Goal: Find specific page/section: Find specific page/section

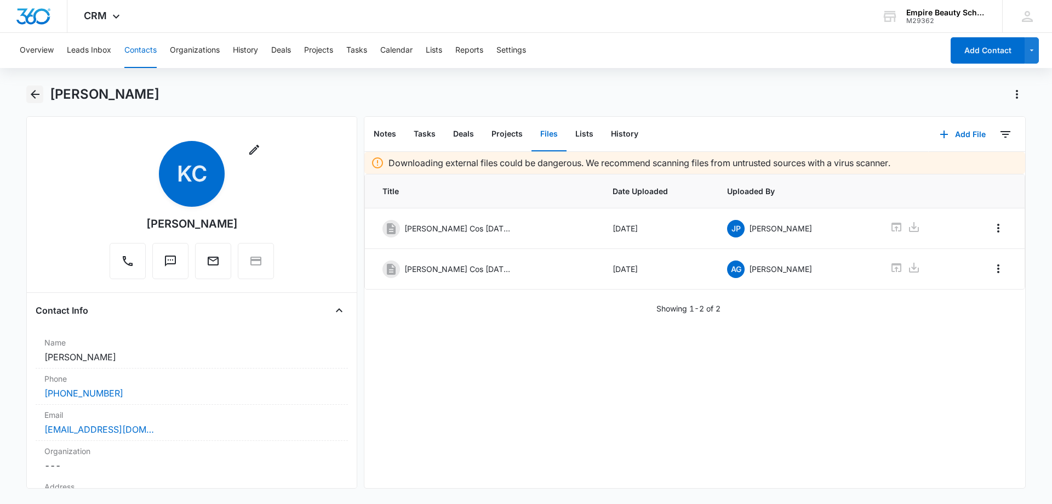
click at [35, 95] on icon "Back" at bounding box center [35, 94] width 9 height 9
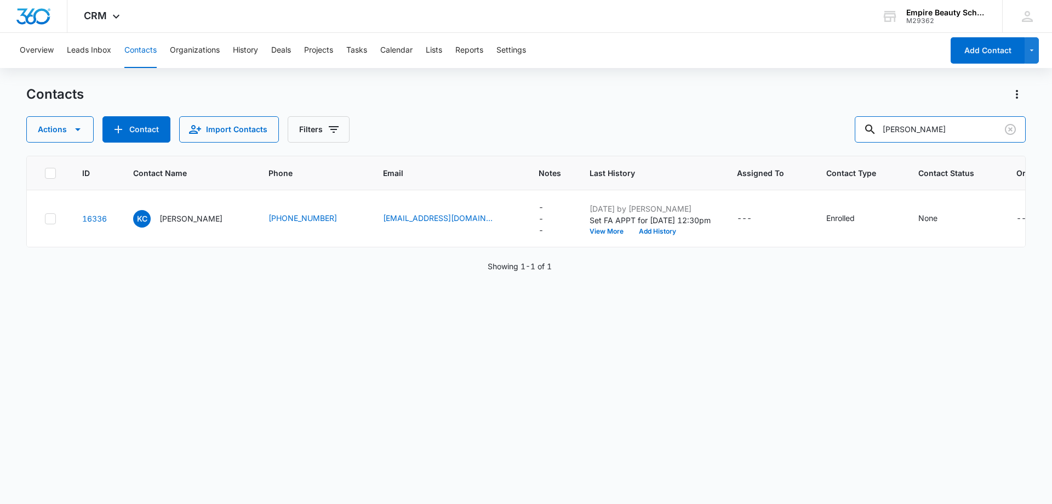
drag, startPoint x: 950, startPoint y: 130, endPoint x: 813, endPoint y: 133, distance: 136.5
click at [817, 133] on div "Actions Contact Import Contacts Filters [PERSON_NAME]" at bounding box center [525, 129] width 999 height 26
type input "bryanna"
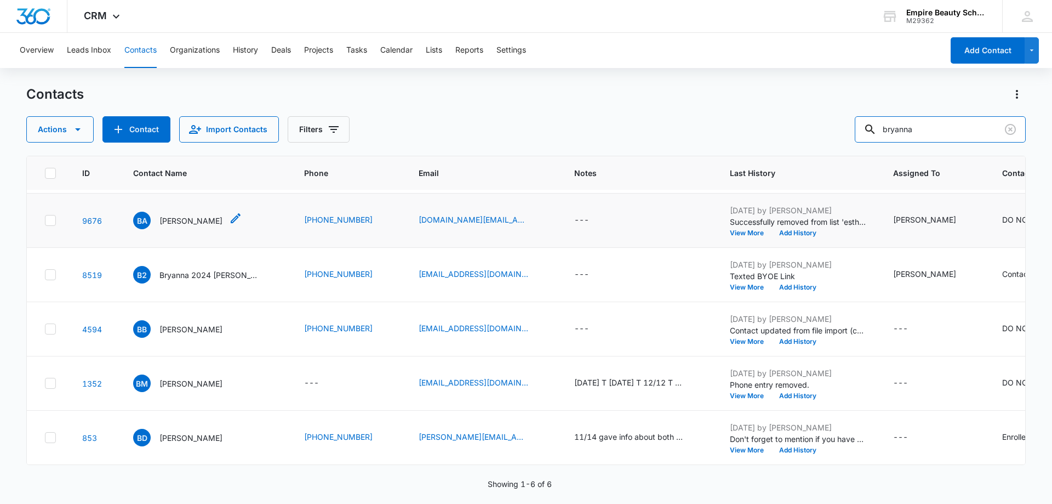
scroll to position [122, 0]
click at [193, 432] on p "[PERSON_NAME]" at bounding box center [190, 438] width 63 height 12
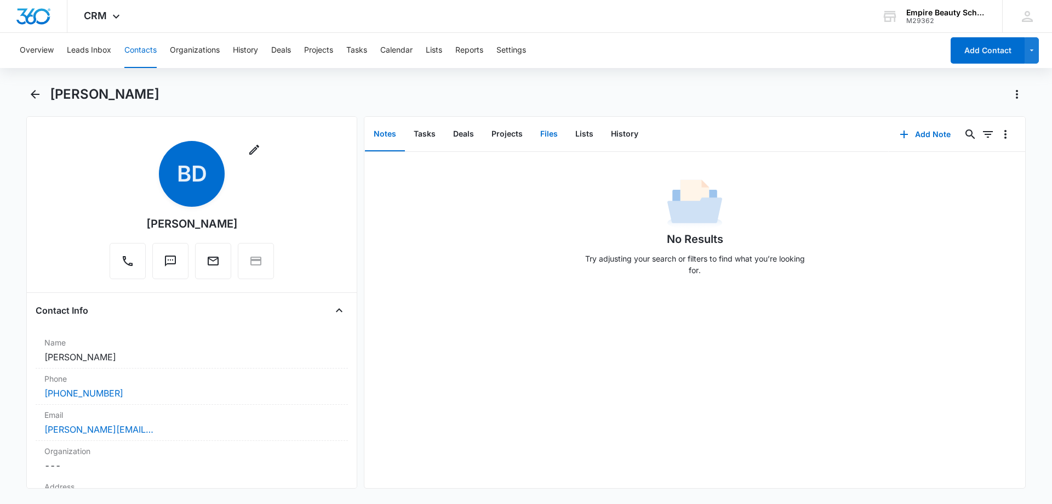
click at [550, 136] on button "Files" at bounding box center [548, 134] width 35 height 34
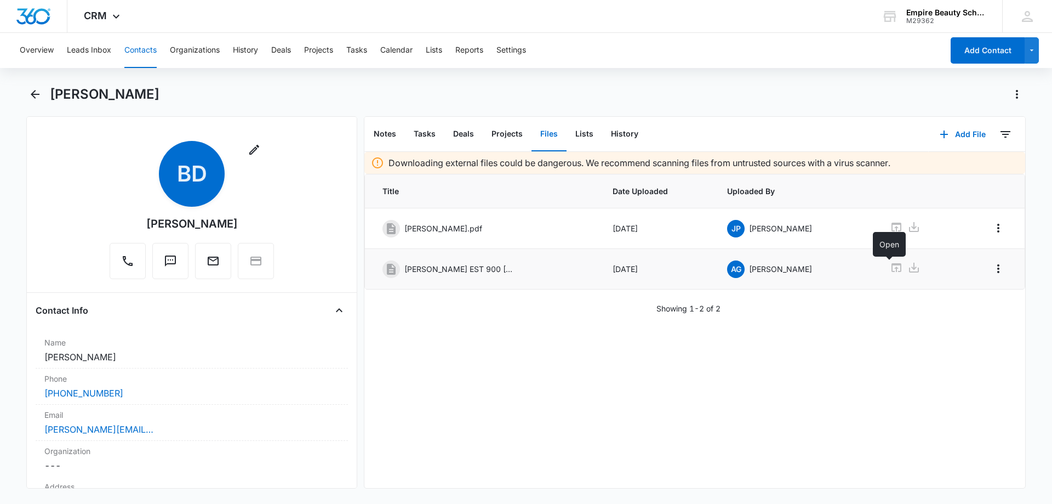
click at [890, 272] on icon at bounding box center [896, 267] width 13 height 13
click at [891, 227] on icon at bounding box center [896, 226] width 10 height 9
